Goal: Information Seeking & Learning: Learn about a topic

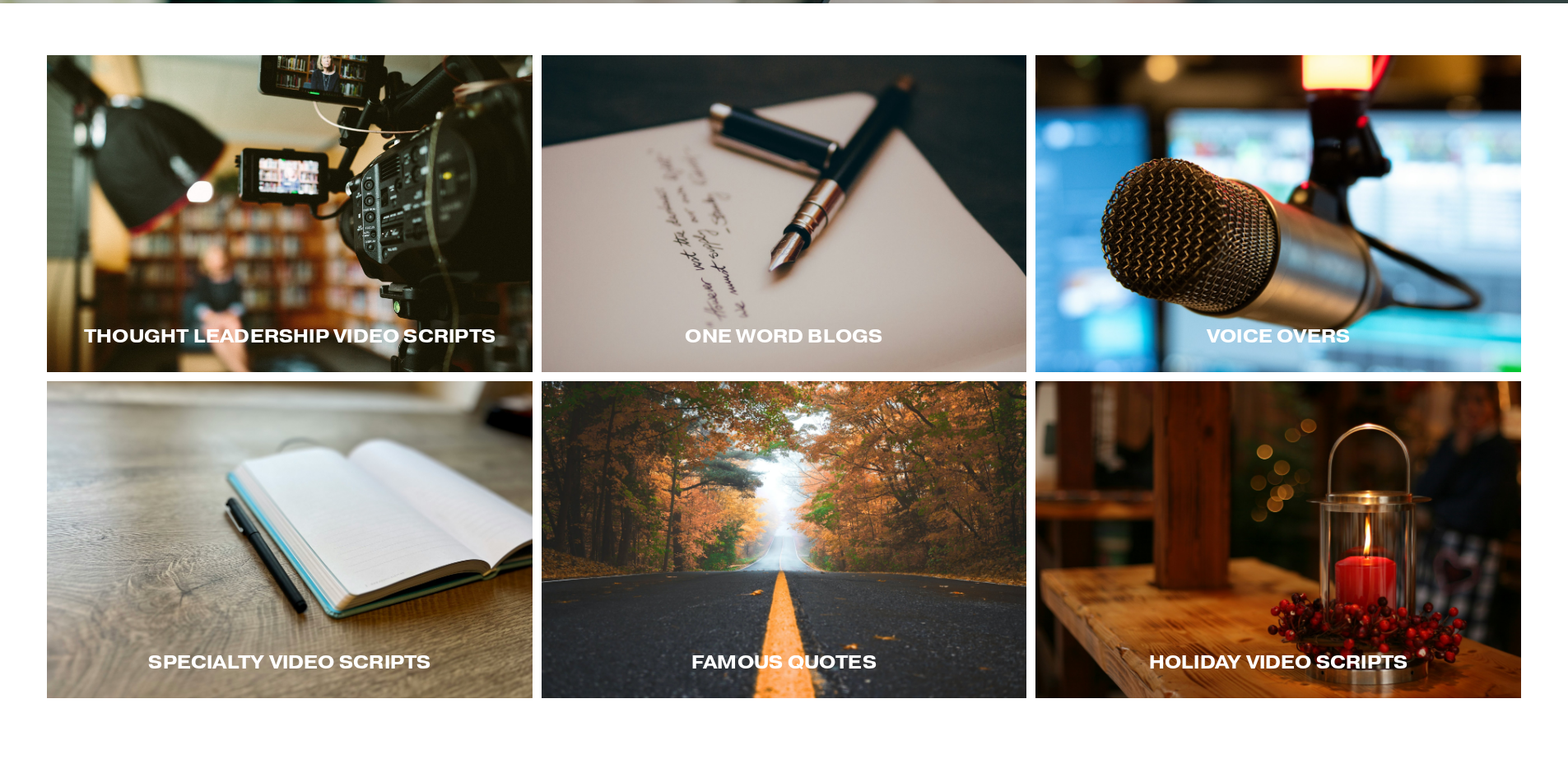
scroll to position [329, 0]
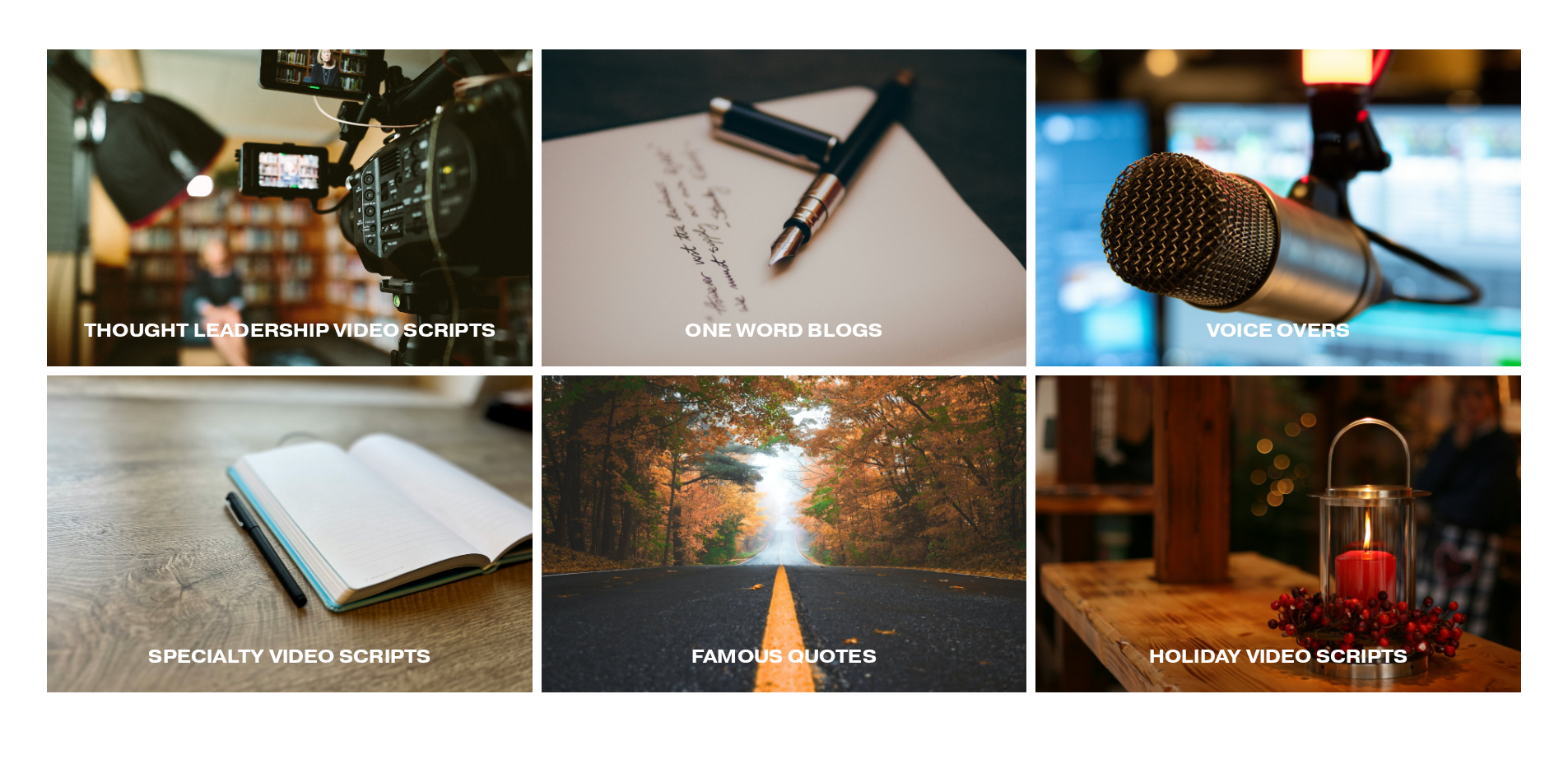
click at [404, 275] on div at bounding box center [290, 208] width 486 height 317
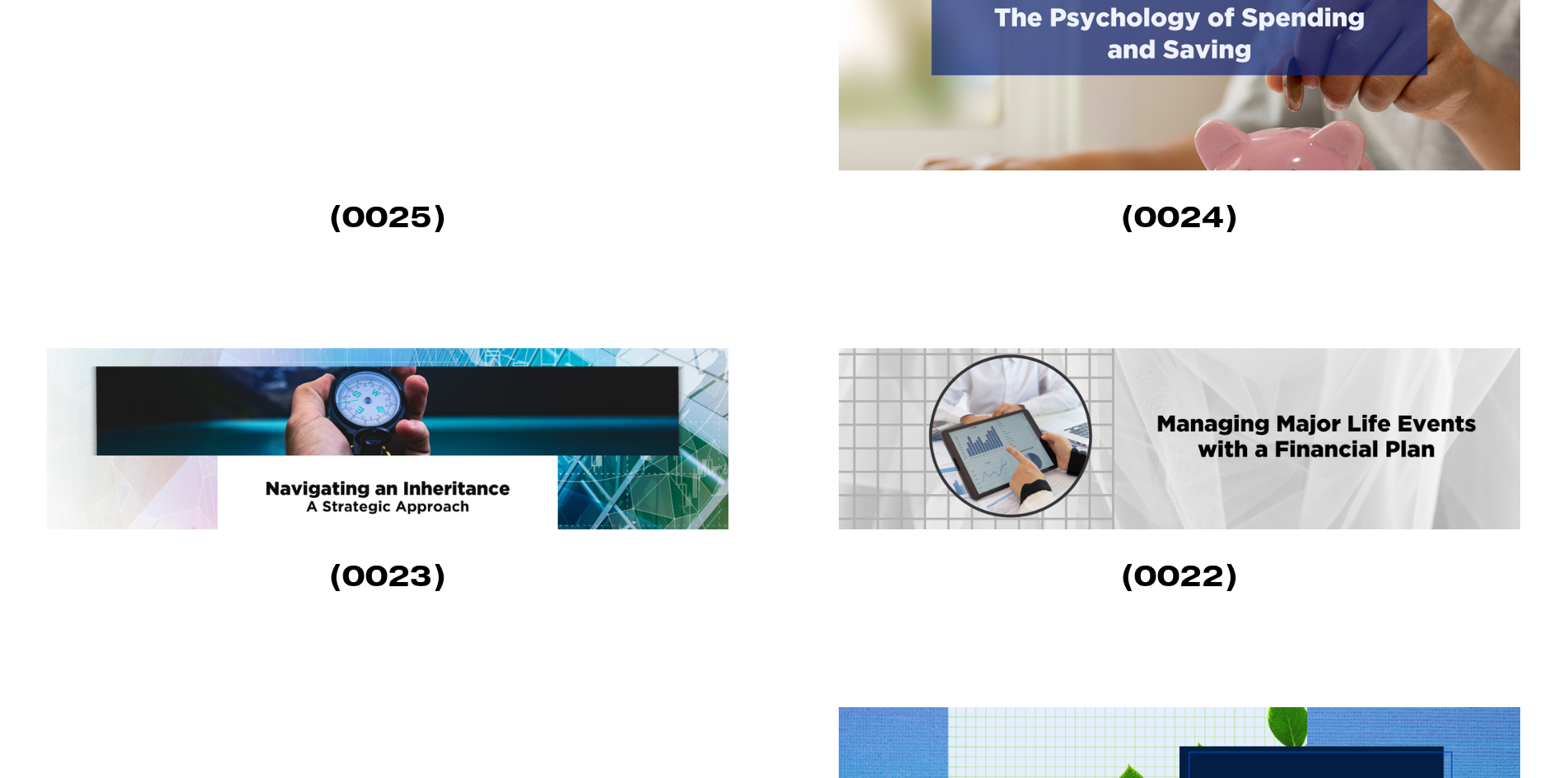
scroll to position [1481, 0]
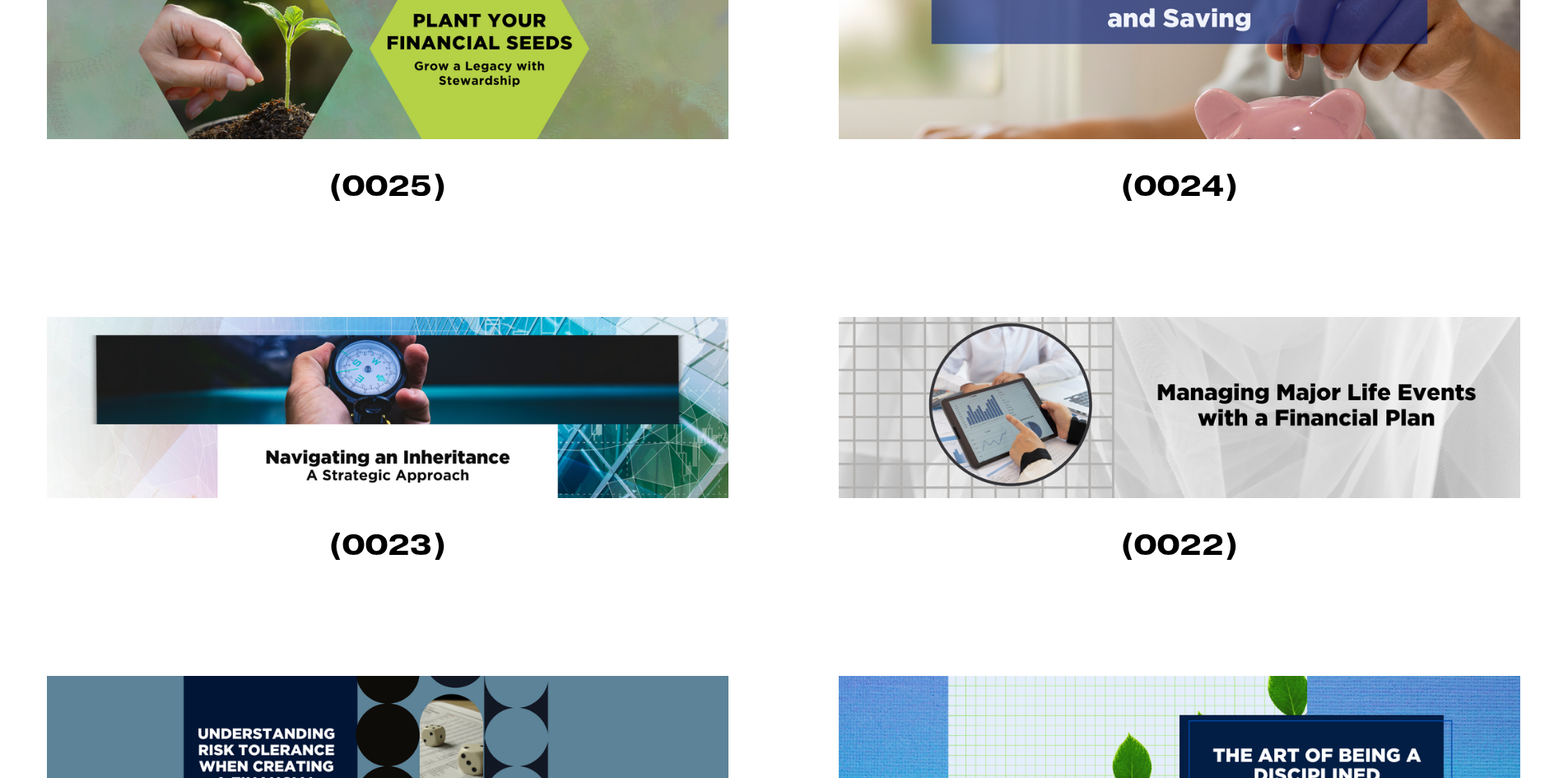
click at [1248, 435] on img at bounding box center [1179, 407] width 682 height 181
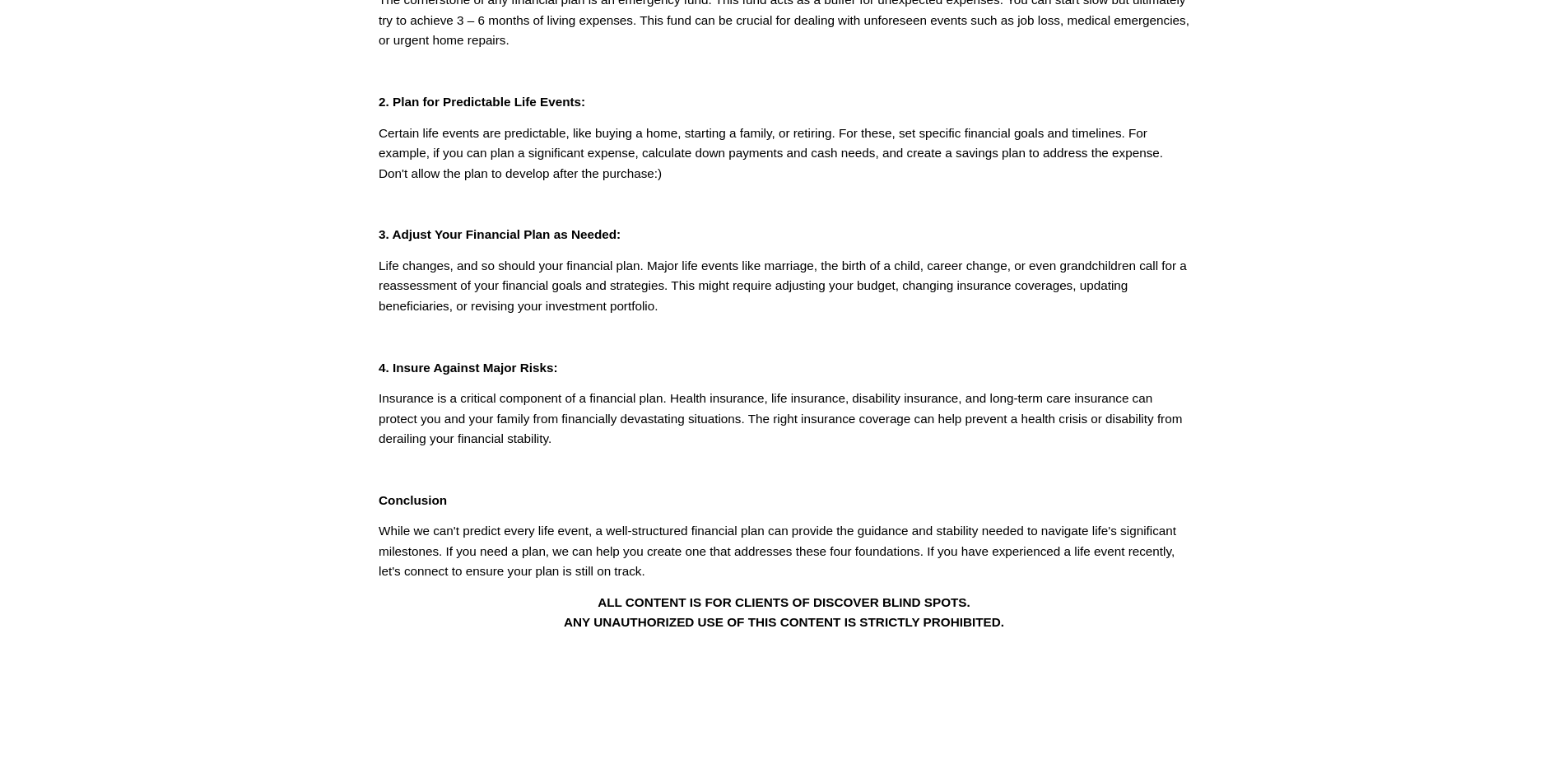
scroll to position [412, 0]
